Goal: Task Accomplishment & Management: Manage account settings

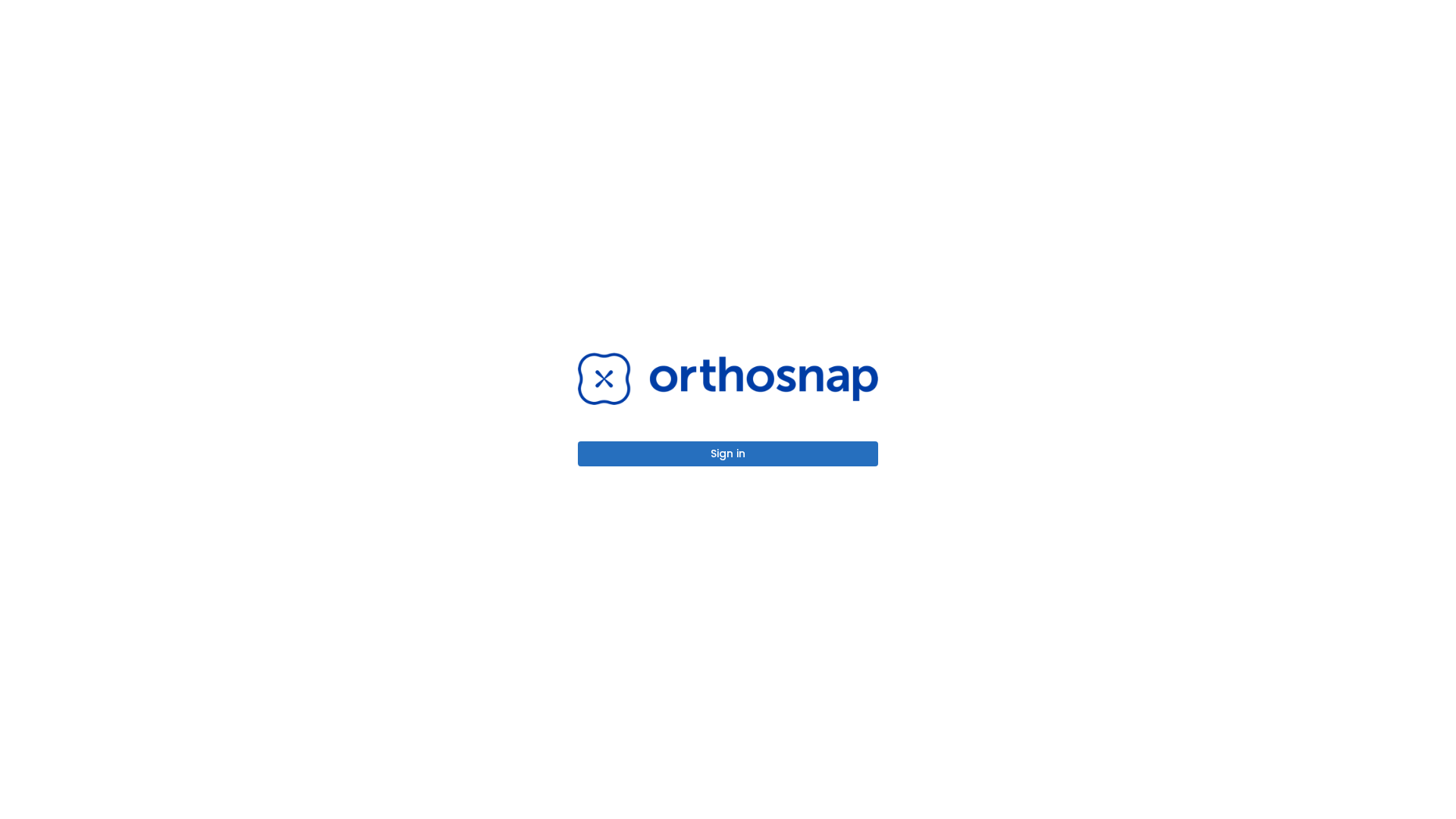
click at [728, 453] on button "Sign in" at bounding box center [728, 454] width 300 height 25
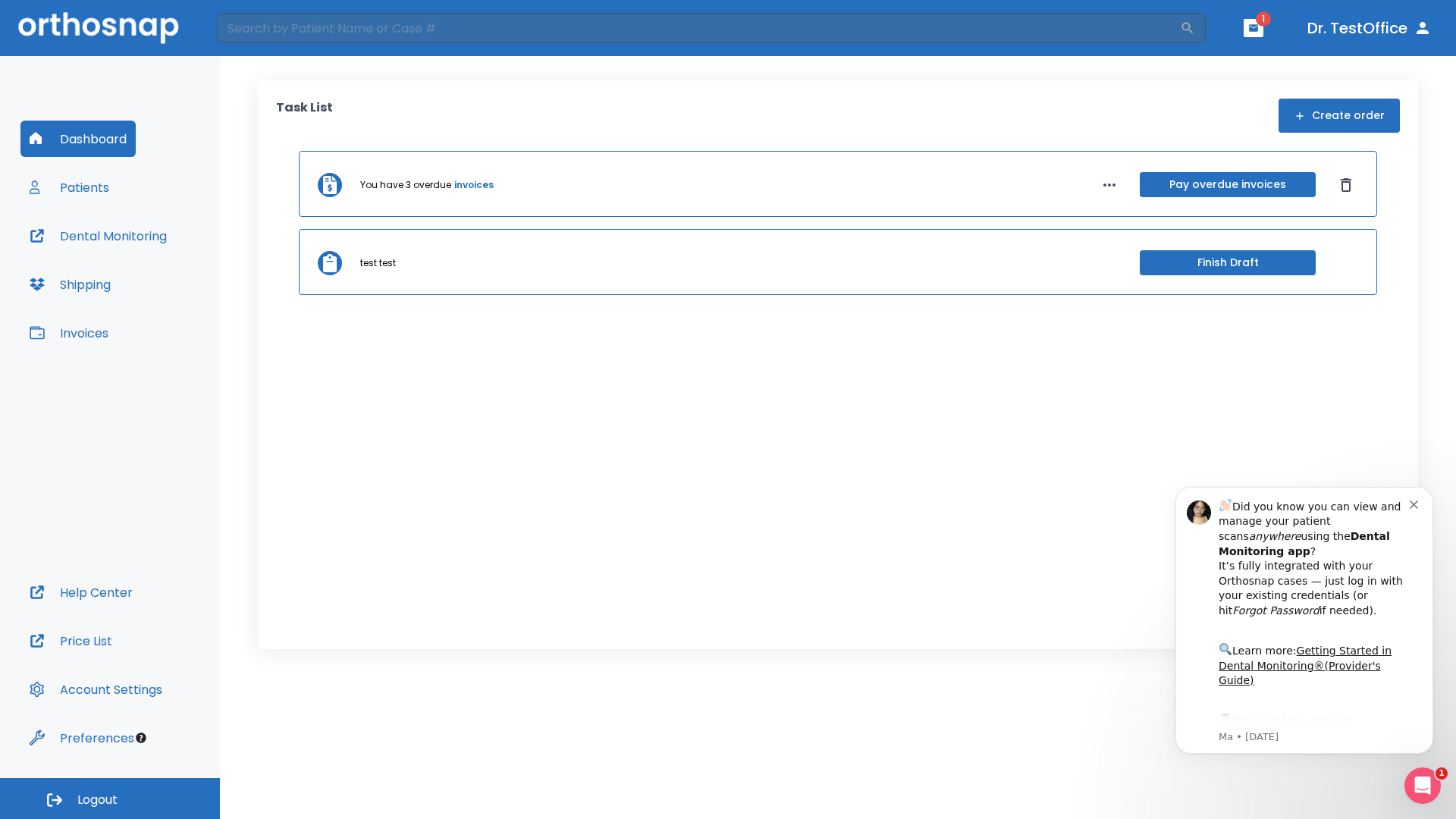
click at [110, 799] on span "Logout" at bounding box center [98, 800] width 40 height 16
